Goal: Information Seeking & Learning: Learn about a topic

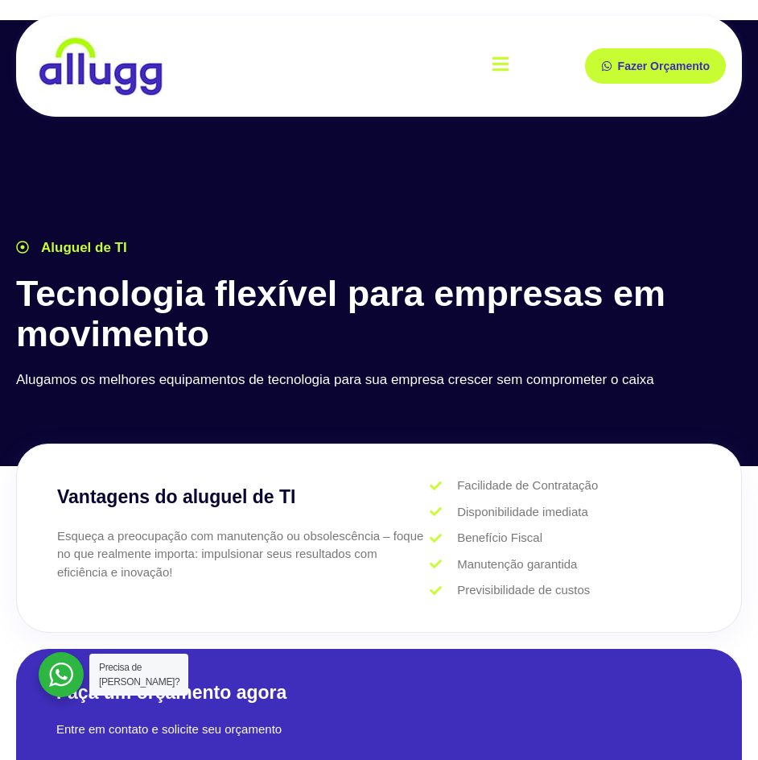
click at [498, 65] on icon "open-menu" at bounding box center [501, 64] width 16 height 19
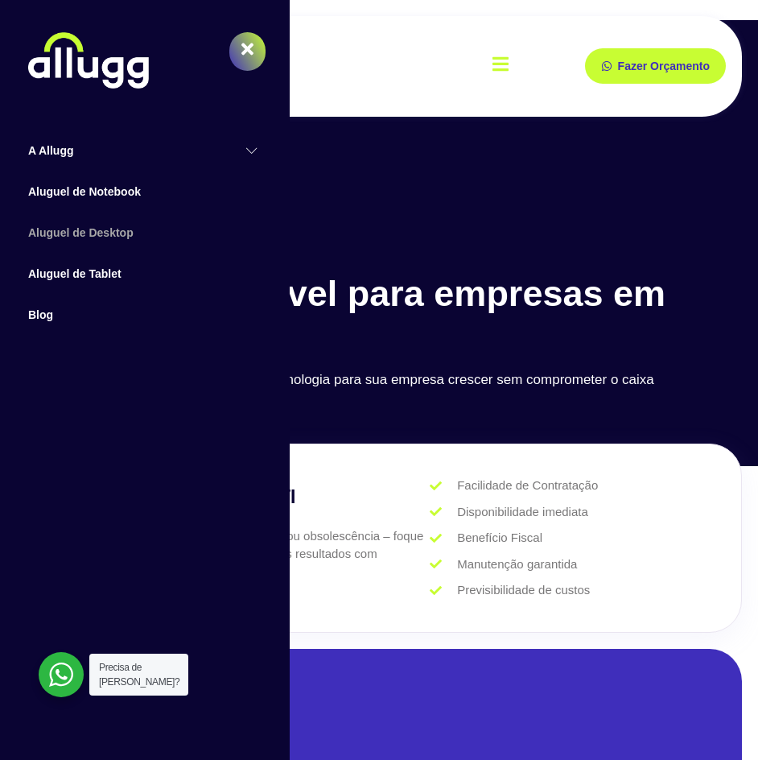
click at [115, 227] on link "Aluguel de Desktop" at bounding box center [145, 233] width 274 height 41
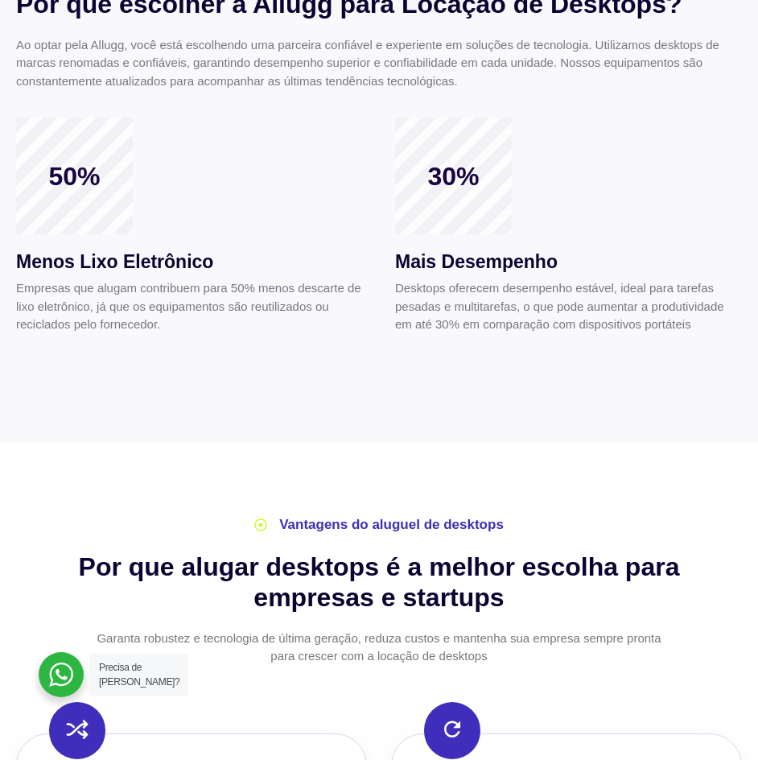
scroll to position [563, 0]
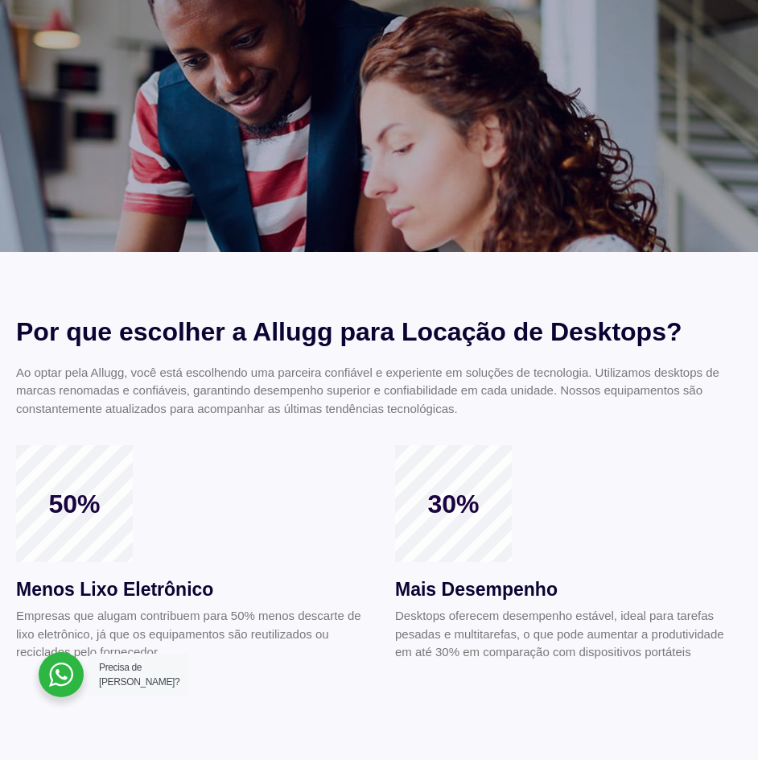
click at [105, 501] on span "50%" at bounding box center [74, 504] width 117 height 31
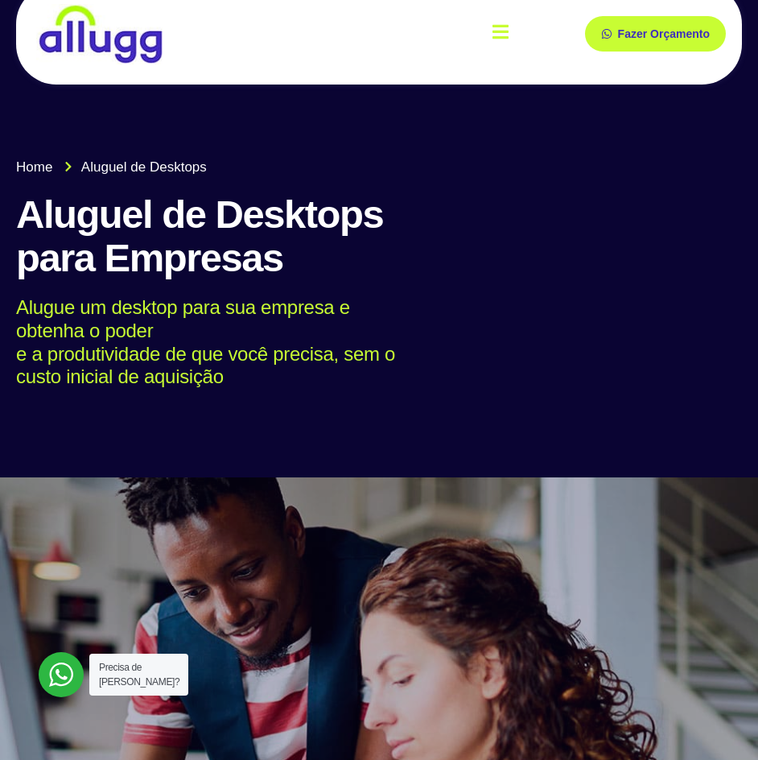
scroll to position [0, 0]
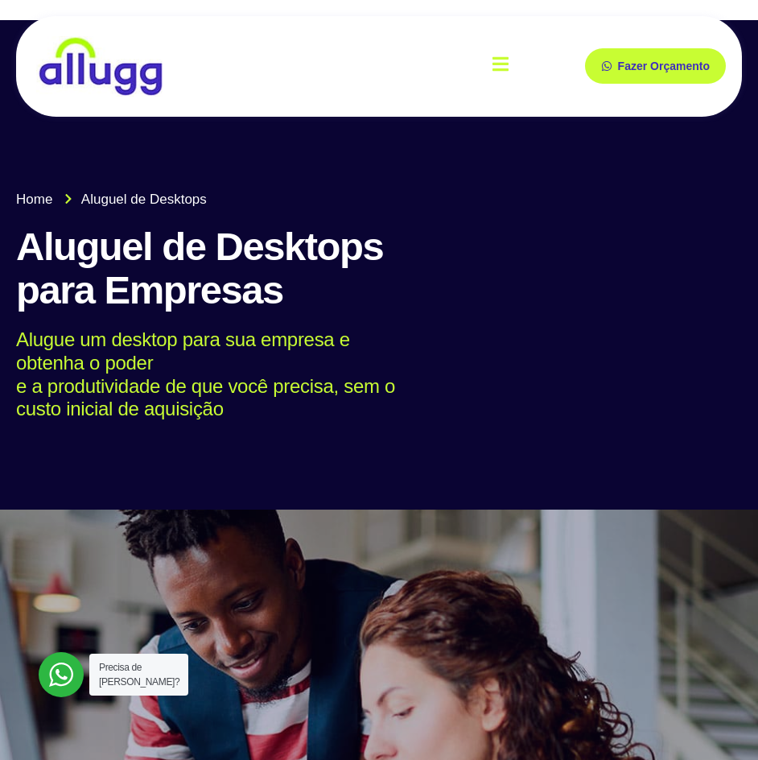
click at [497, 64] on icon "open-menu" at bounding box center [501, 63] width 16 height 14
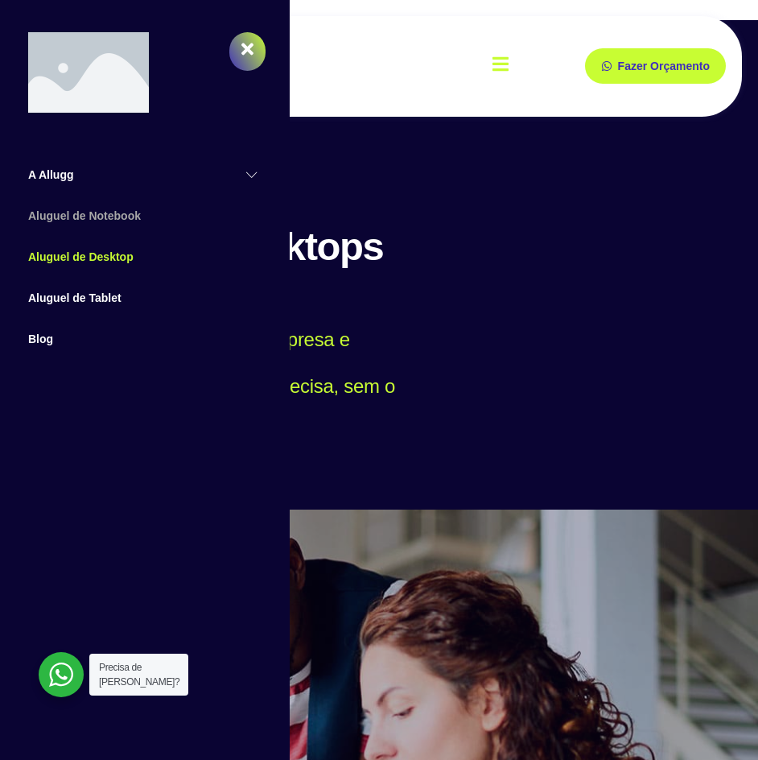
click at [109, 213] on link "Aluguel de Notebook" at bounding box center [145, 216] width 274 height 41
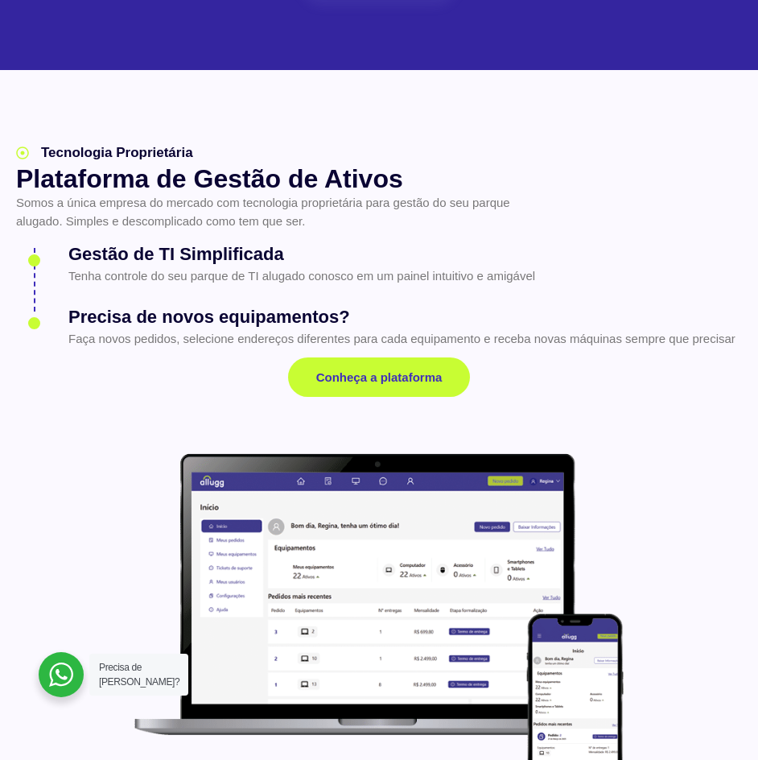
scroll to position [2737, 0]
